Goal: Transaction & Acquisition: Purchase product/service

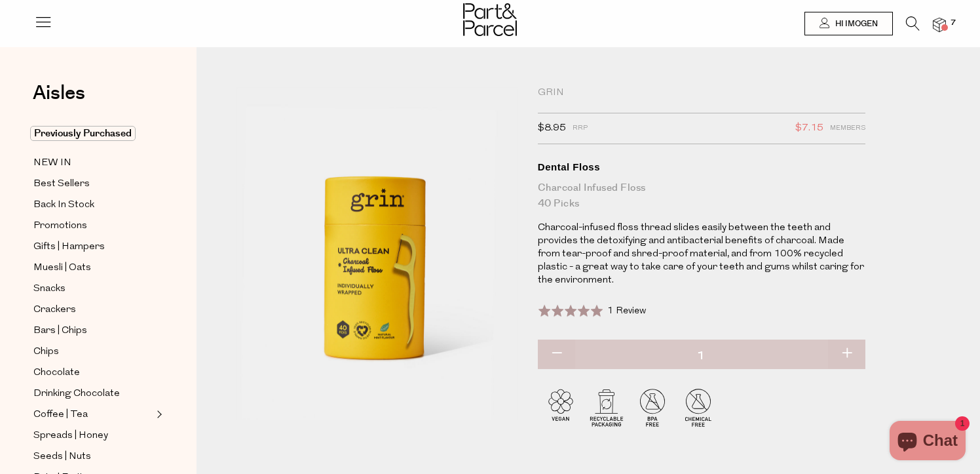
click at [950, 26] on span "7" at bounding box center [954, 23] width 12 height 12
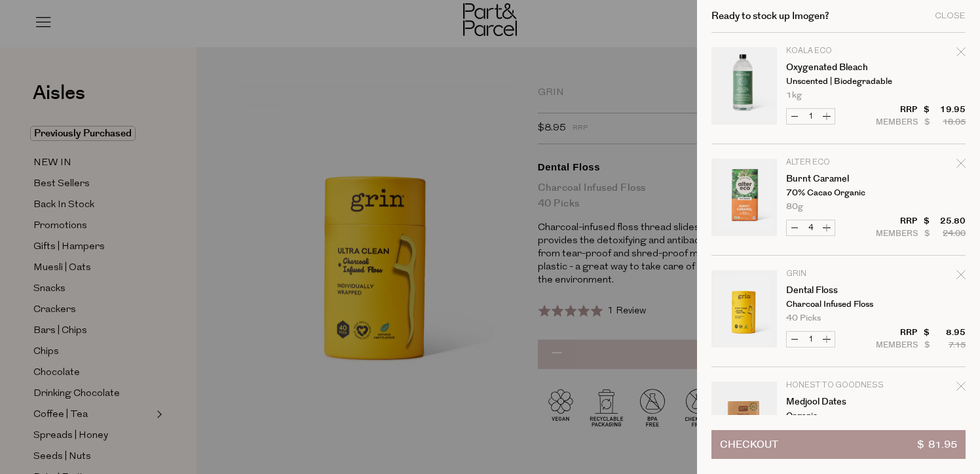
click at [792, 111] on button "Decrease Oxygenated Bleach" at bounding box center [795, 116] width 16 height 15
type input "0"
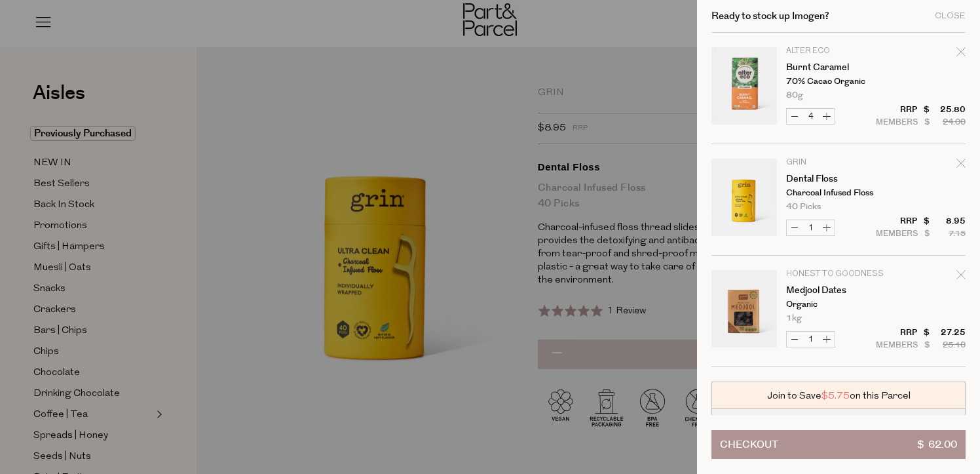
click at [809, 442] on button "Checkout $ 62.00" at bounding box center [839, 444] width 254 height 29
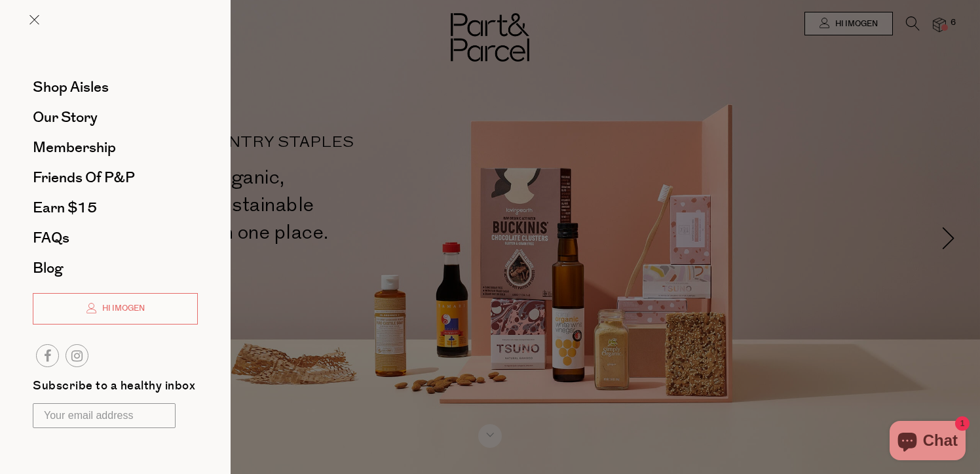
click at [270, 79] on div at bounding box center [490, 237] width 980 height 474
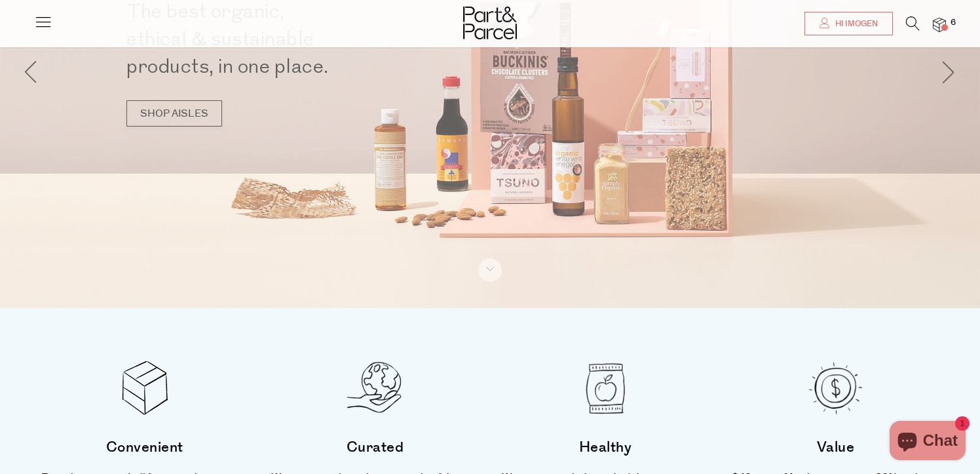
scroll to position [176, 0]
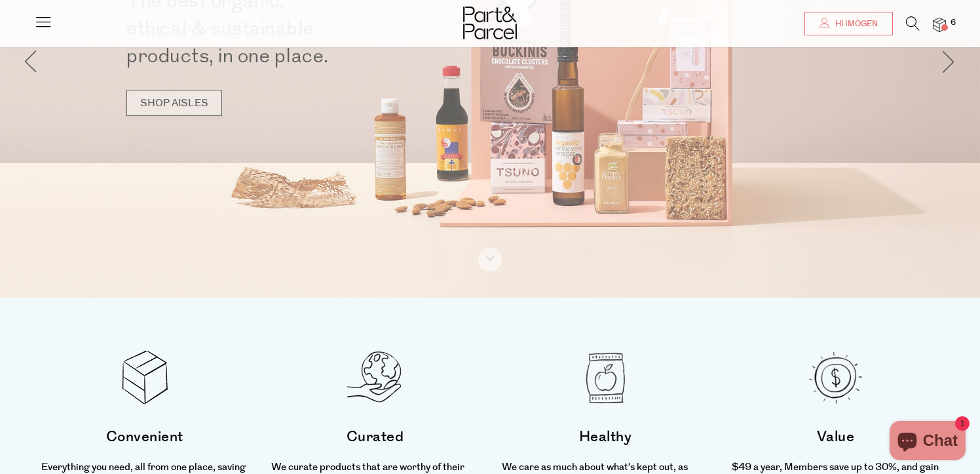
click at [195, 104] on link "SHOP AISLES" at bounding box center [174, 103] width 96 height 26
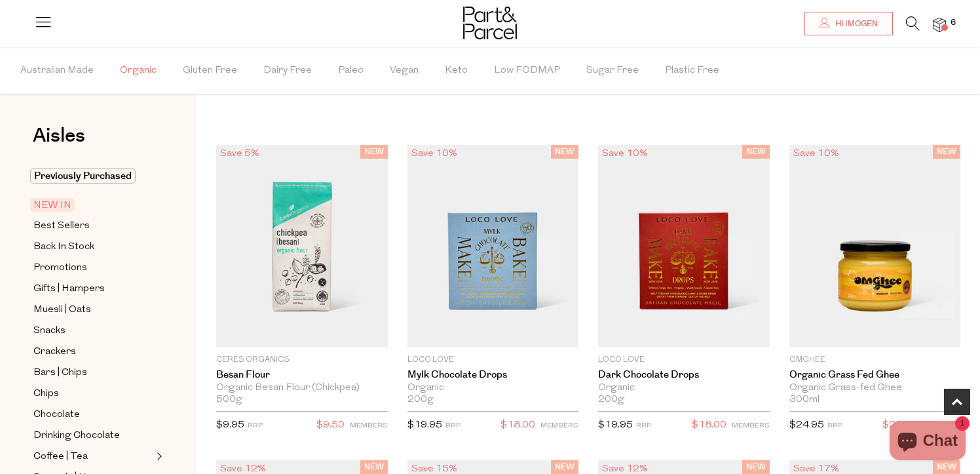
click at [137, 68] on span "Organic" at bounding box center [138, 71] width 37 height 46
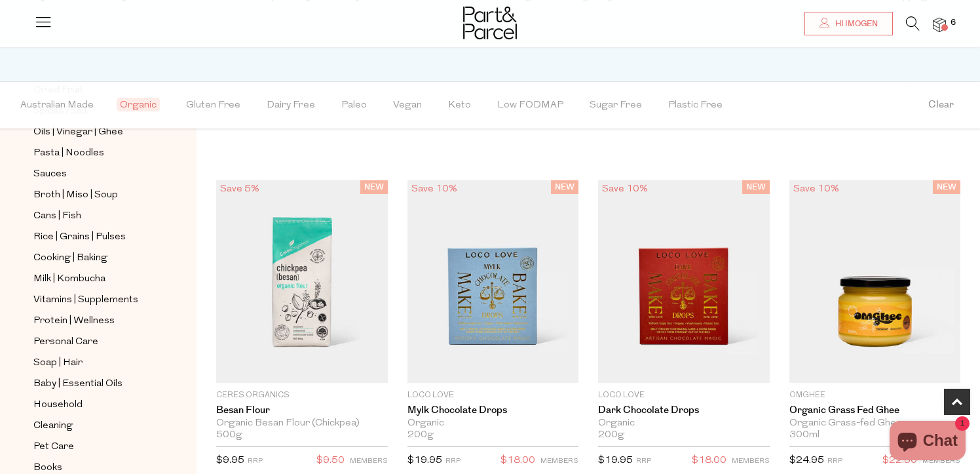
scroll to position [488, 0]
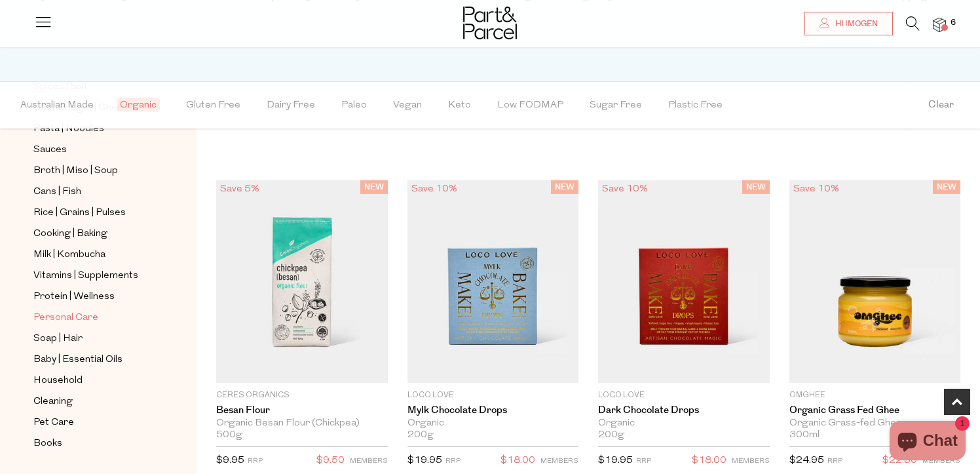
click at [65, 318] on span "Personal Care" at bounding box center [65, 318] width 65 height 16
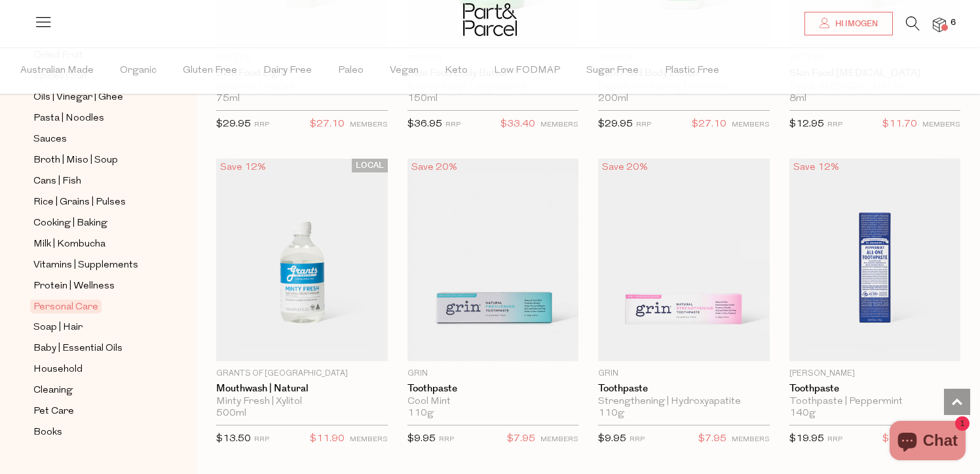
scroll to position [488, 0]
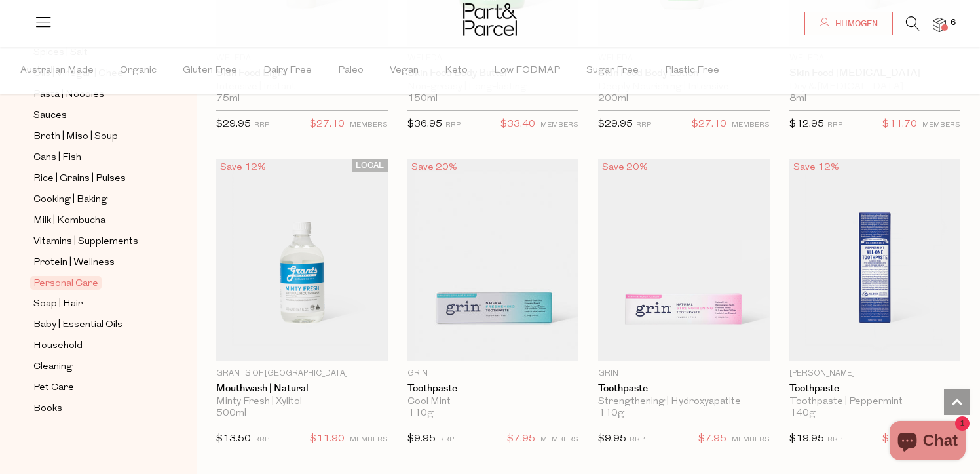
click at [944, 23] on img at bounding box center [939, 25] width 13 height 15
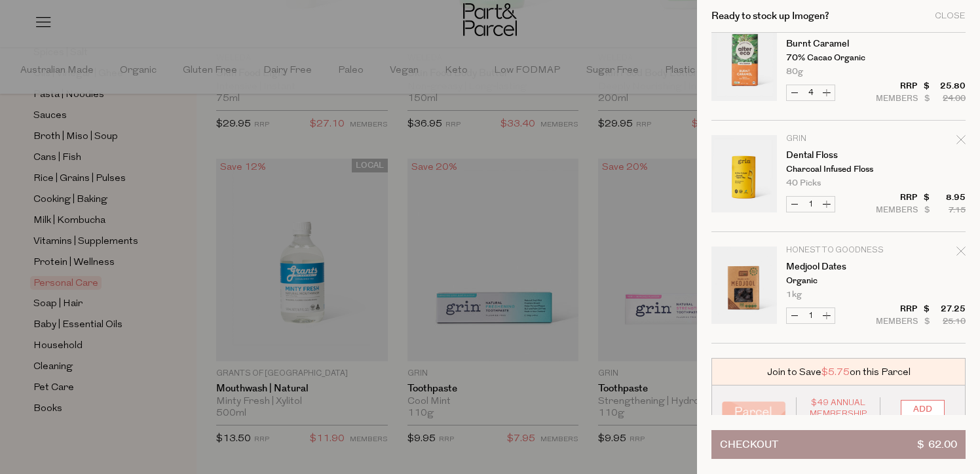
scroll to position [0, 0]
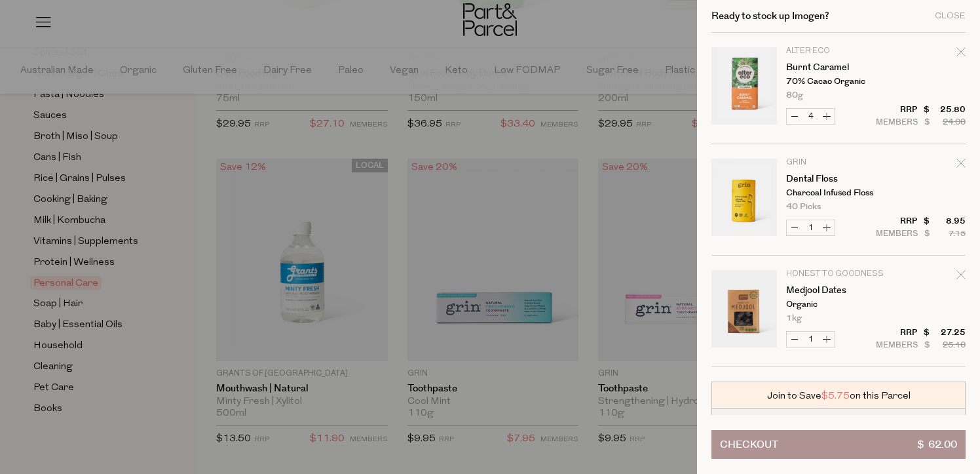
click at [765, 450] on span "Checkout" at bounding box center [749, 445] width 58 height 28
